Goal: Book appointment/travel/reservation

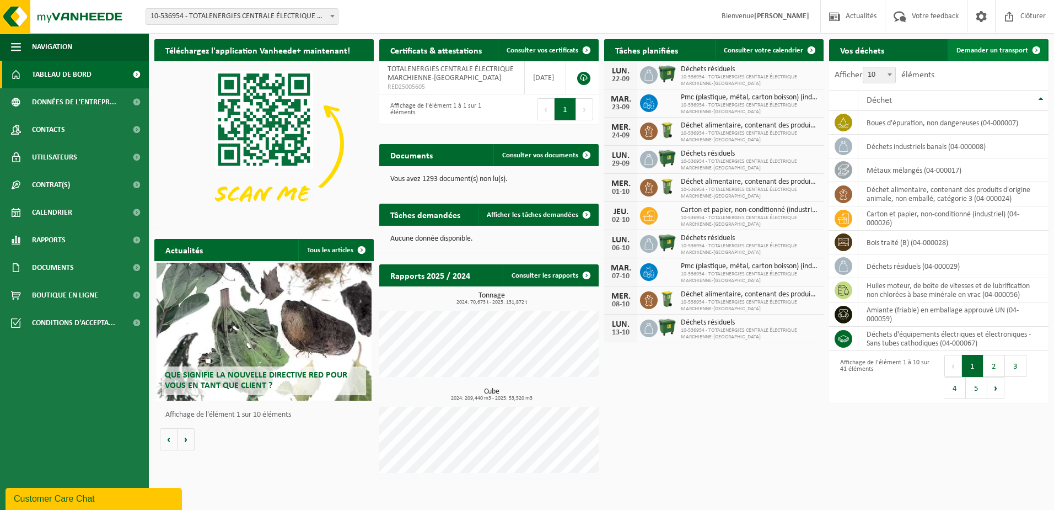
click at [1004, 49] on span "Demander un transport" at bounding box center [993, 50] width 72 height 7
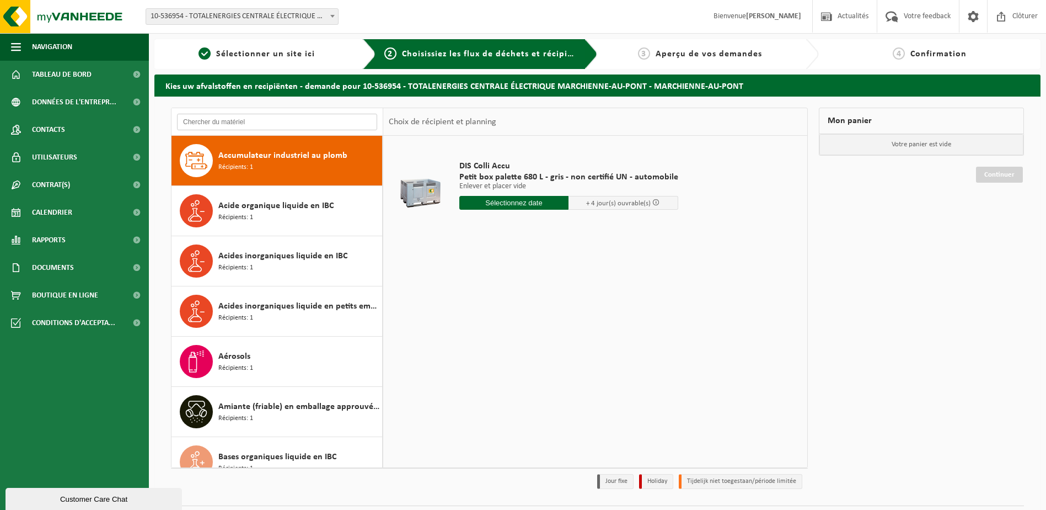
click at [242, 122] on input "text" at bounding box center [277, 122] width 200 height 17
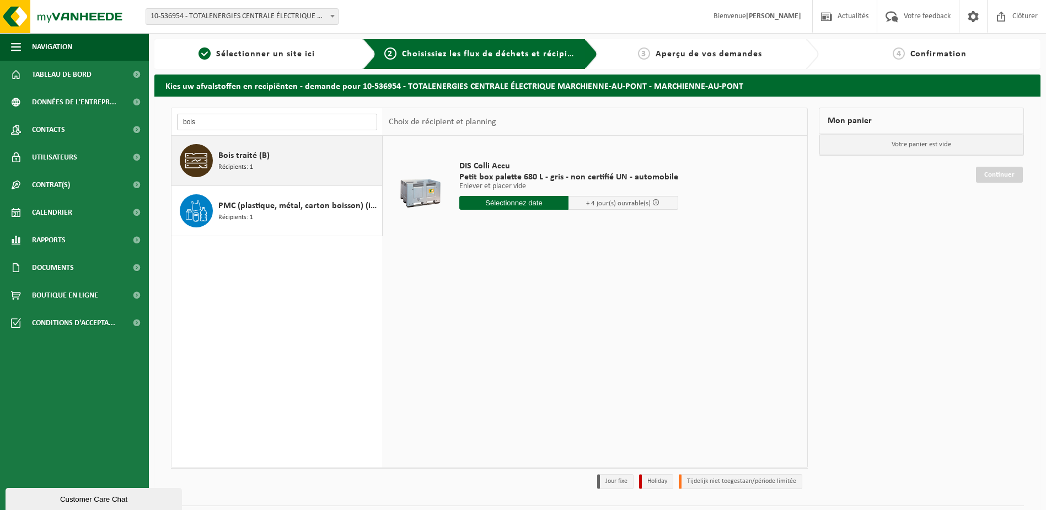
type input "bois"
click at [258, 162] on span "Bois traité (B)" at bounding box center [243, 155] width 51 height 13
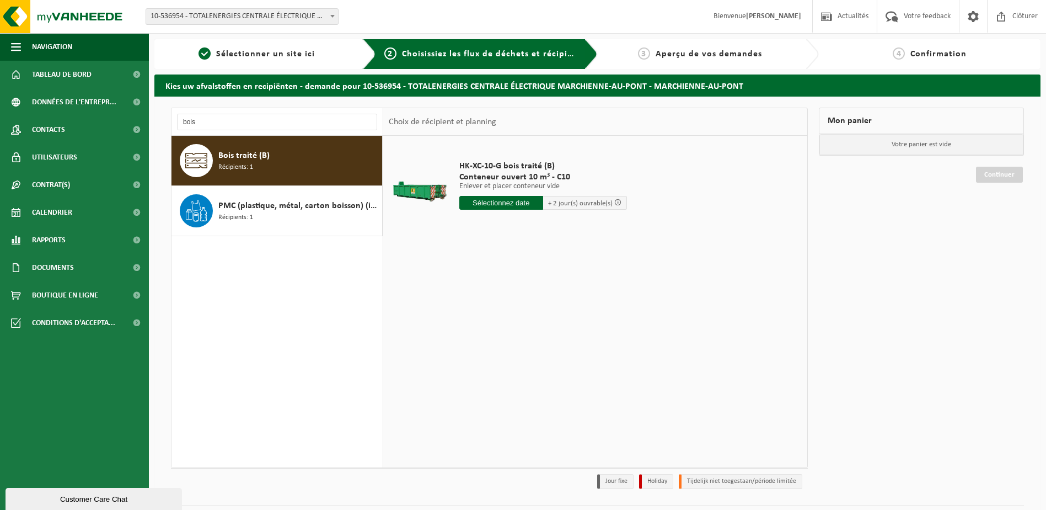
click at [496, 203] on input "text" at bounding box center [501, 203] width 84 height 14
click at [486, 318] on div "23" at bounding box center [488, 318] width 19 height 18
type input "à partir de 2025-09-23"
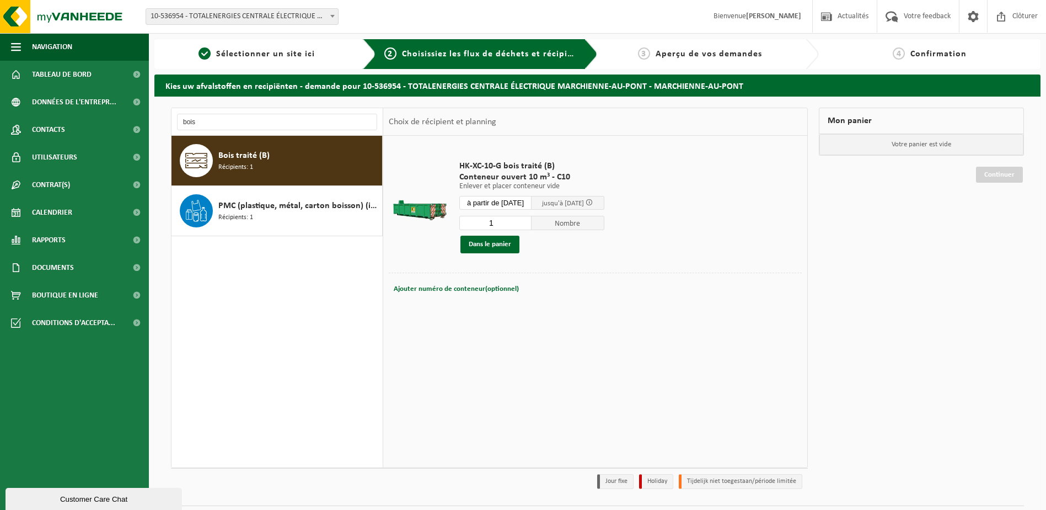
click at [741, 193] on td "HK-XC-10-G bois traité (B) Conteneur ouvert 10 m³ - C10 Enlever et placer conte…" at bounding box center [626, 206] width 351 height 131
click at [497, 245] on button "Dans le panier" at bounding box center [489, 244] width 59 height 18
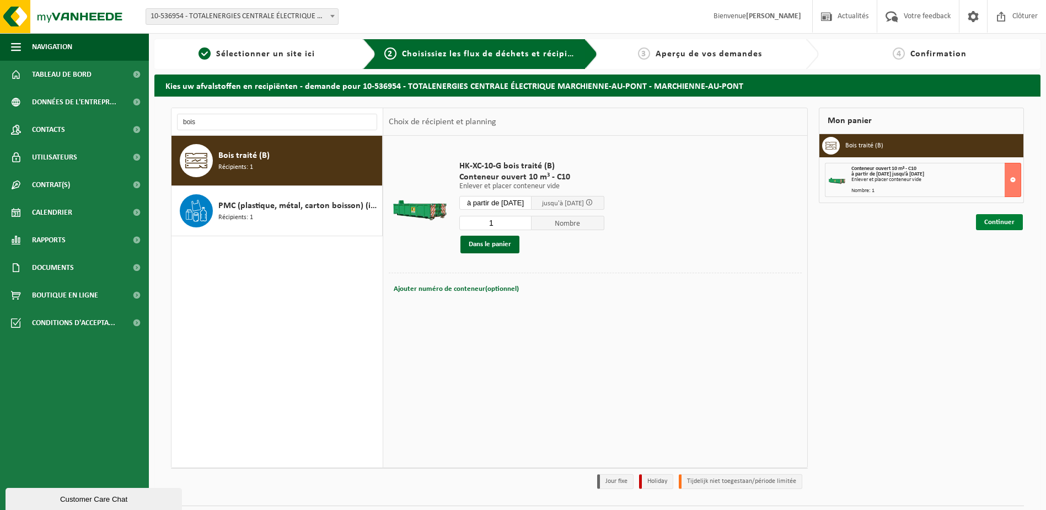
click at [1002, 222] on link "Continuer" at bounding box center [999, 222] width 47 height 16
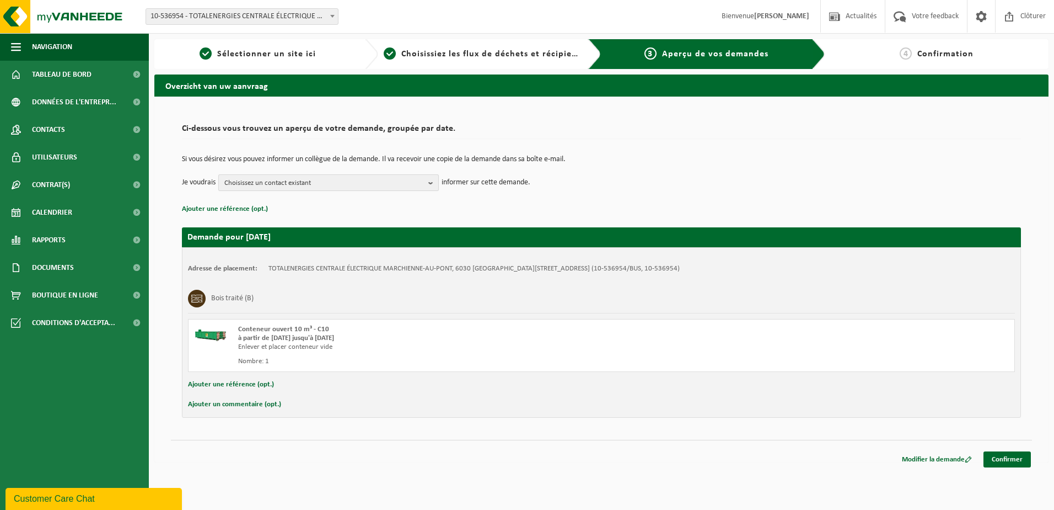
click at [294, 184] on span "Choisissez un contact existant" at bounding box center [324, 183] width 200 height 17
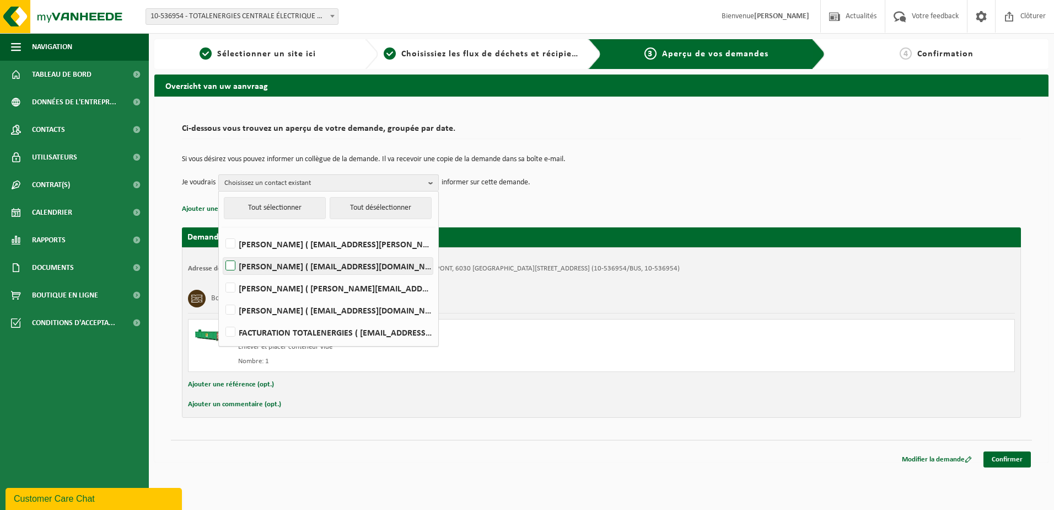
click at [271, 263] on label "Célia Heub ( celia.heub@totalenergies.com )" at bounding box center [328, 266] width 210 height 17
click at [222, 252] on input "Célia Heub ( celia.heub@totalenergies.com )" at bounding box center [221, 251] width 1 height 1
checkbox input "true"
click at [631, 443] on div "Modifier la demande Confirmer" at bounding box center [601, 446] width 861 height 12
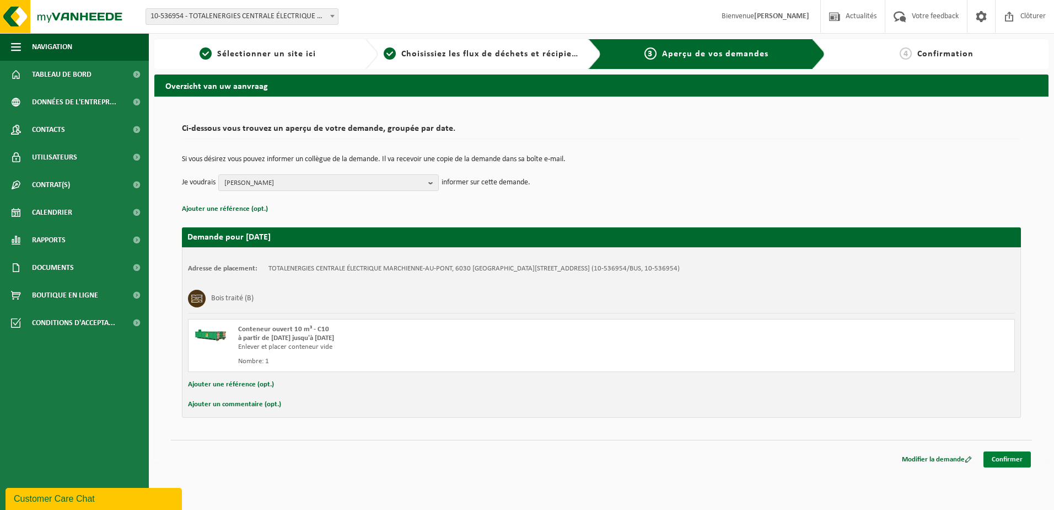
click at [1014, 459] on link "Confirmer" at bounding box center [1007, 459] width 47 height 16
